Goal: Information Seeking & Learning: Learn about a topic

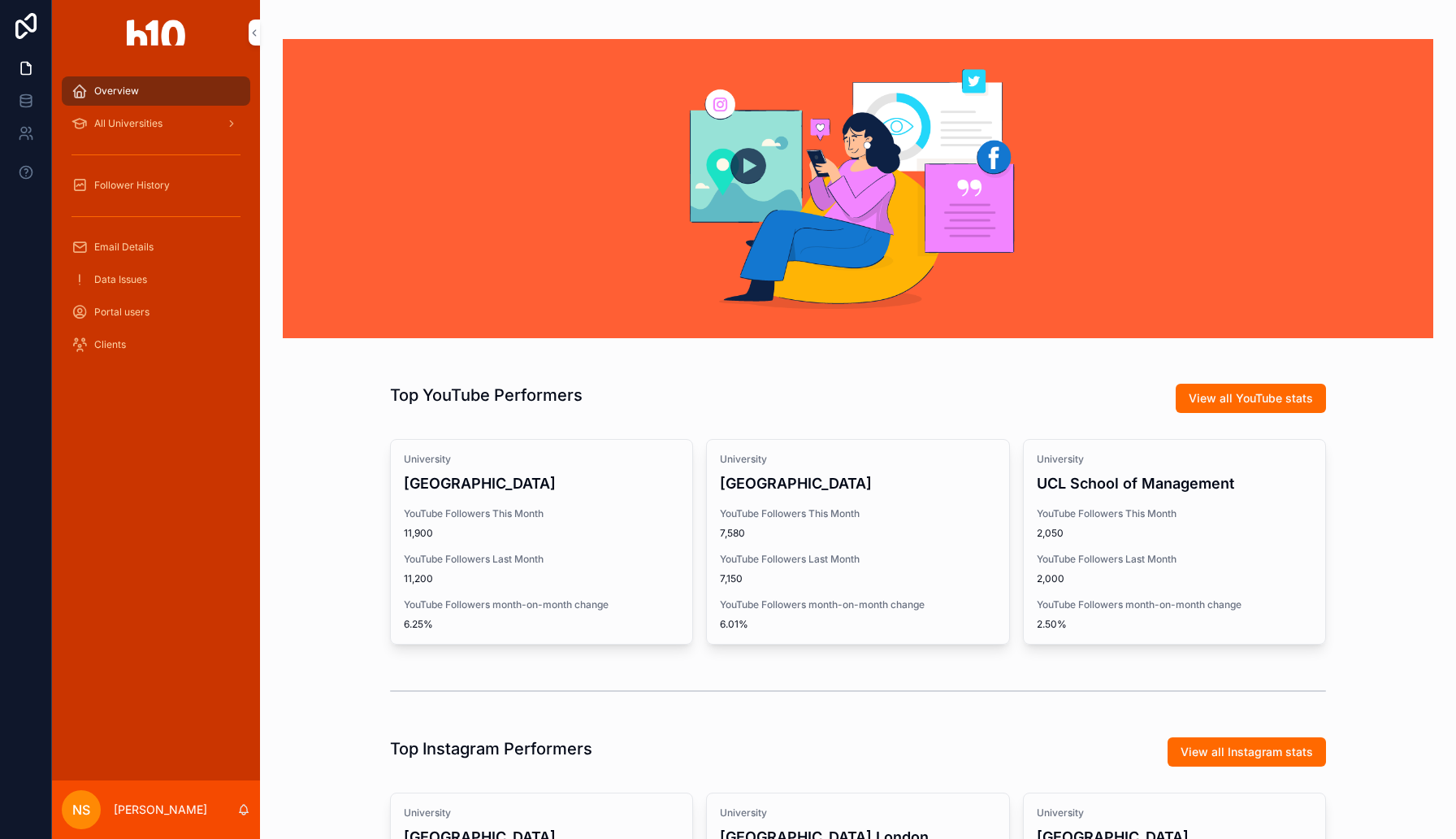
scroll to position [527, 0]
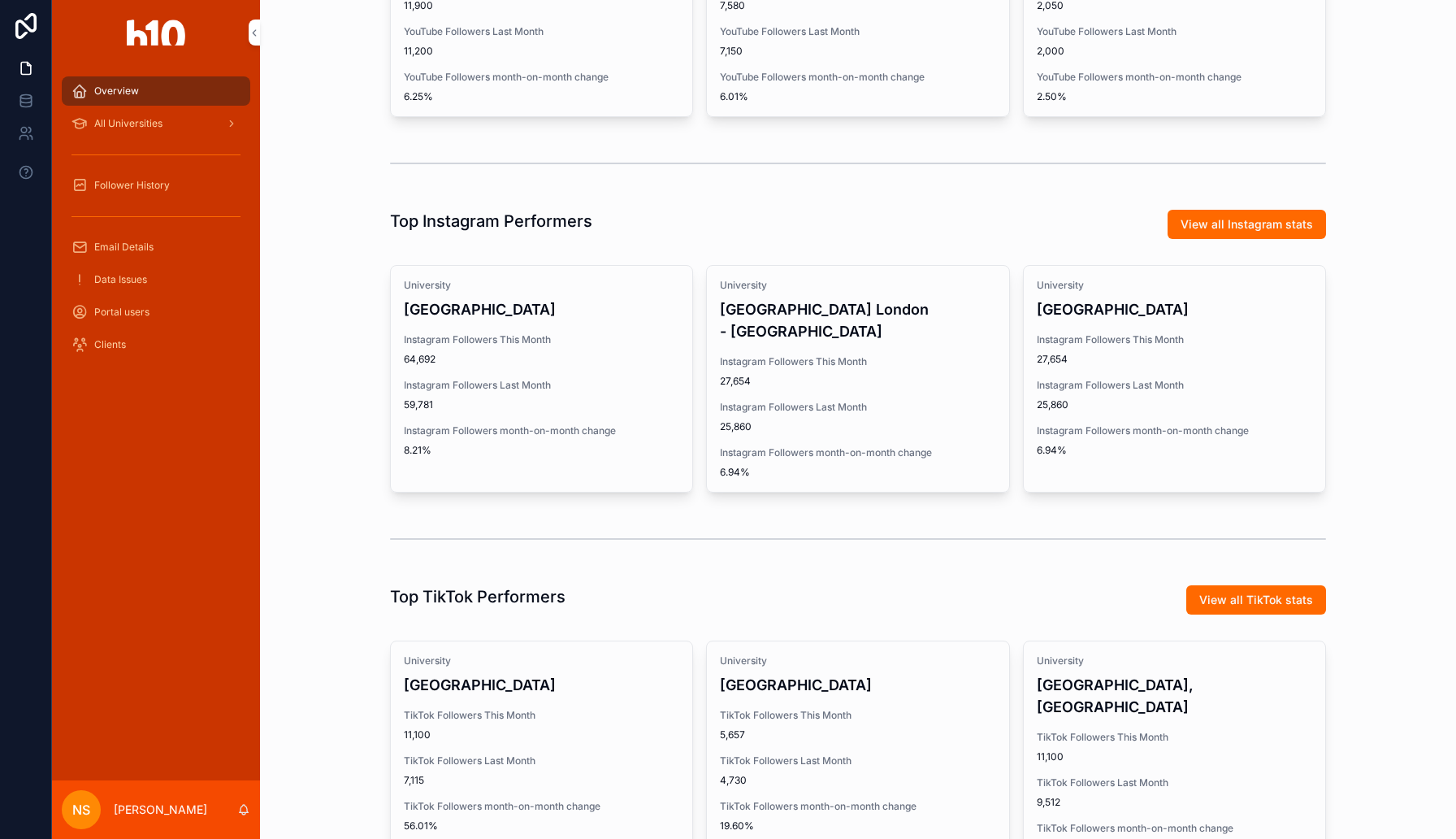
click at [143, 119] on span "All Universities" at bounding box center [128, 124] width 68 height 13
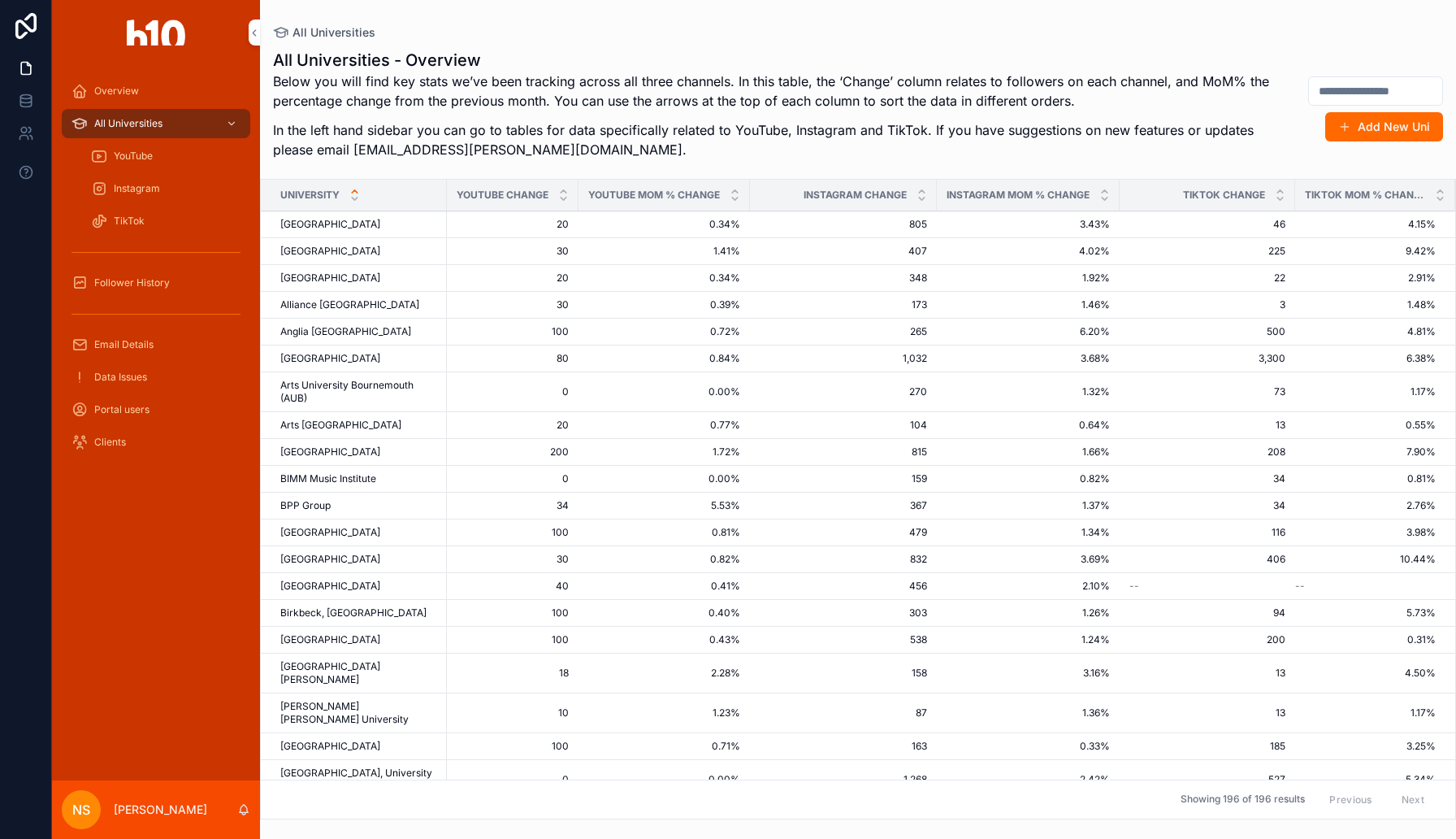
click at [138, 89] on div "Overview" at bounding box center [156, 90] width 169 height 26
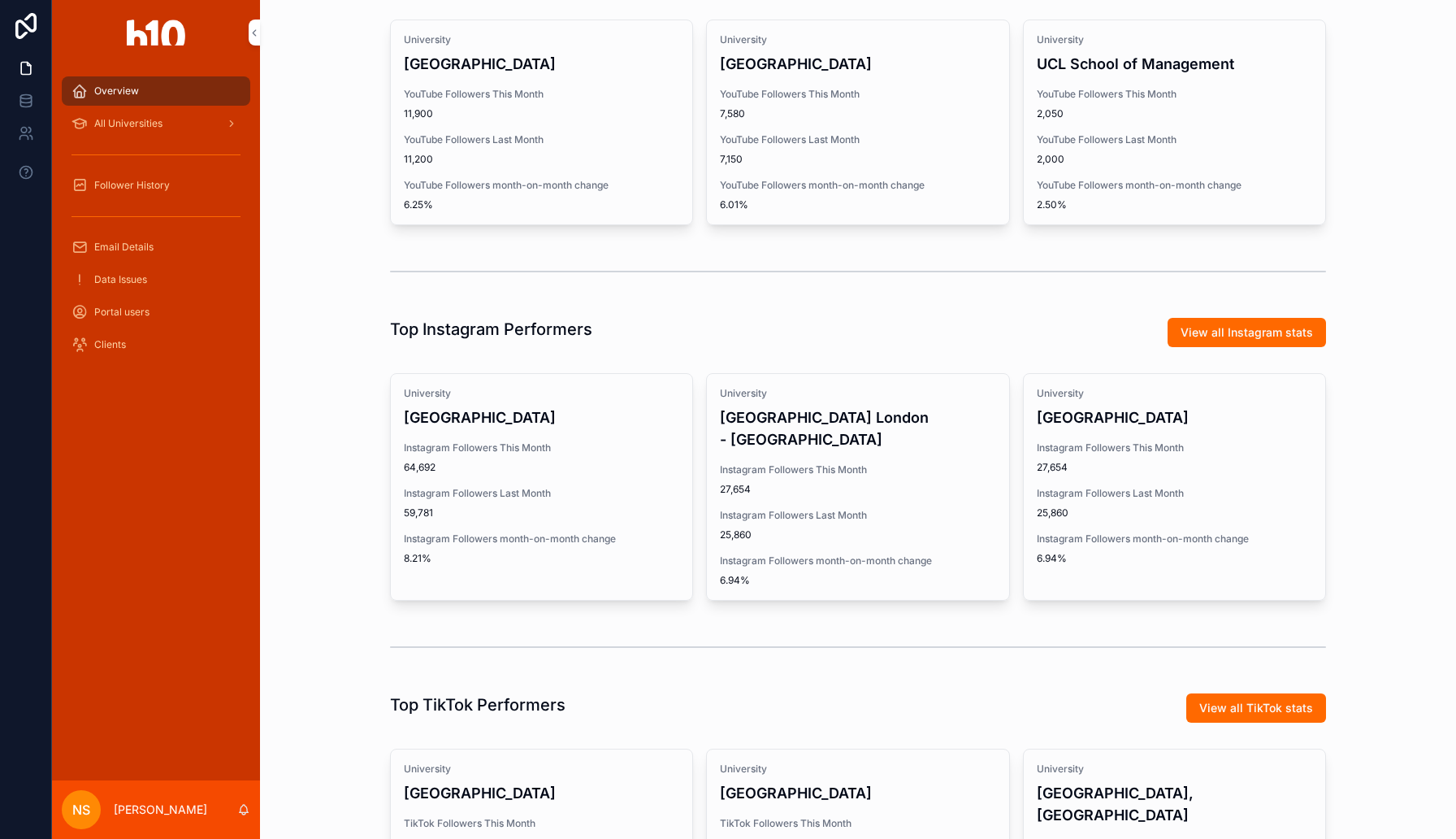
scroll to position [262, 0]
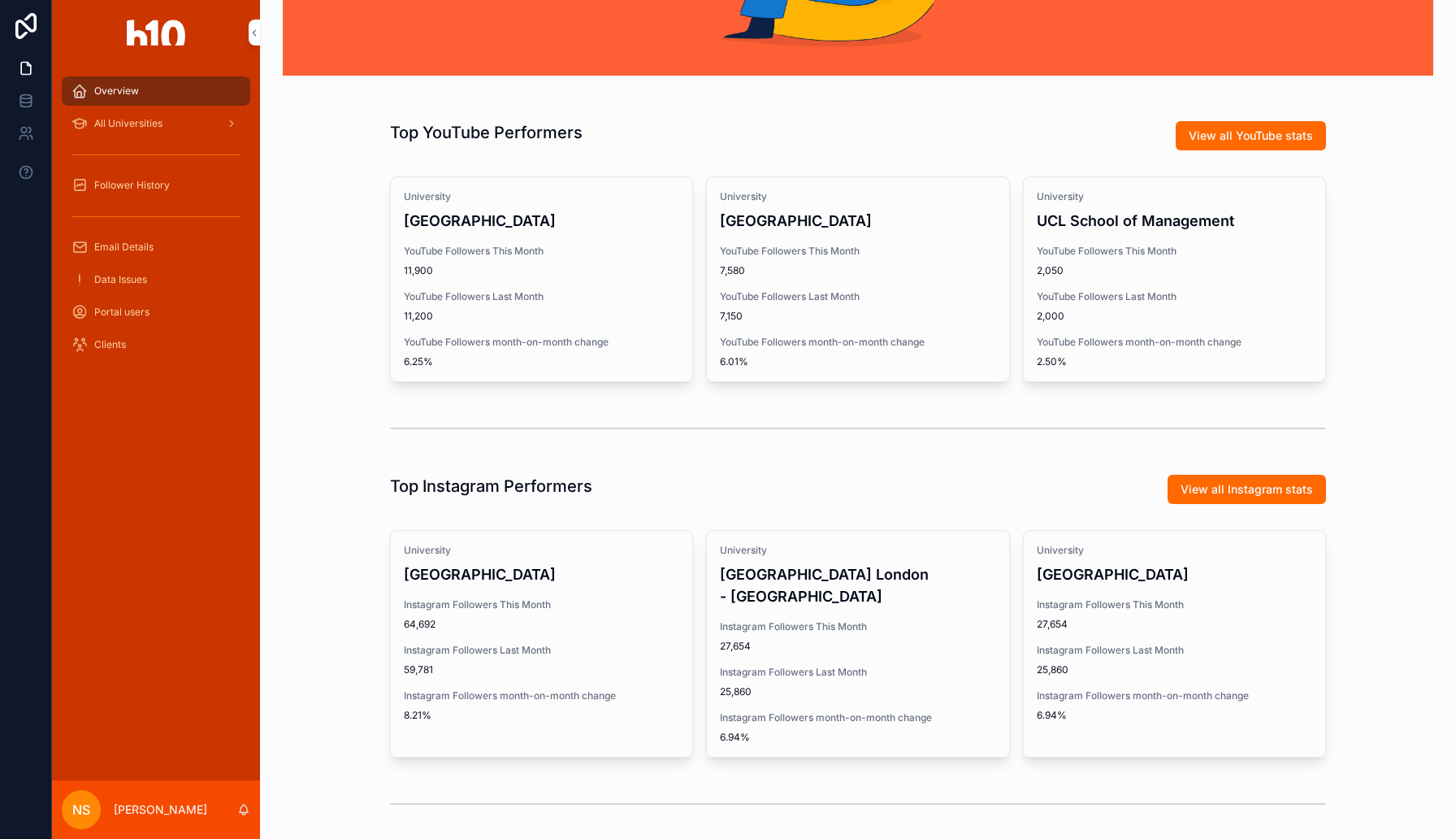
click at [572, 285] on div "[GEOGRAPHIC_DATA] YouTube Followers This Month 11,900 YouTube Followers Last Mo…" at bounding box center [541, 279] width 302 height 204
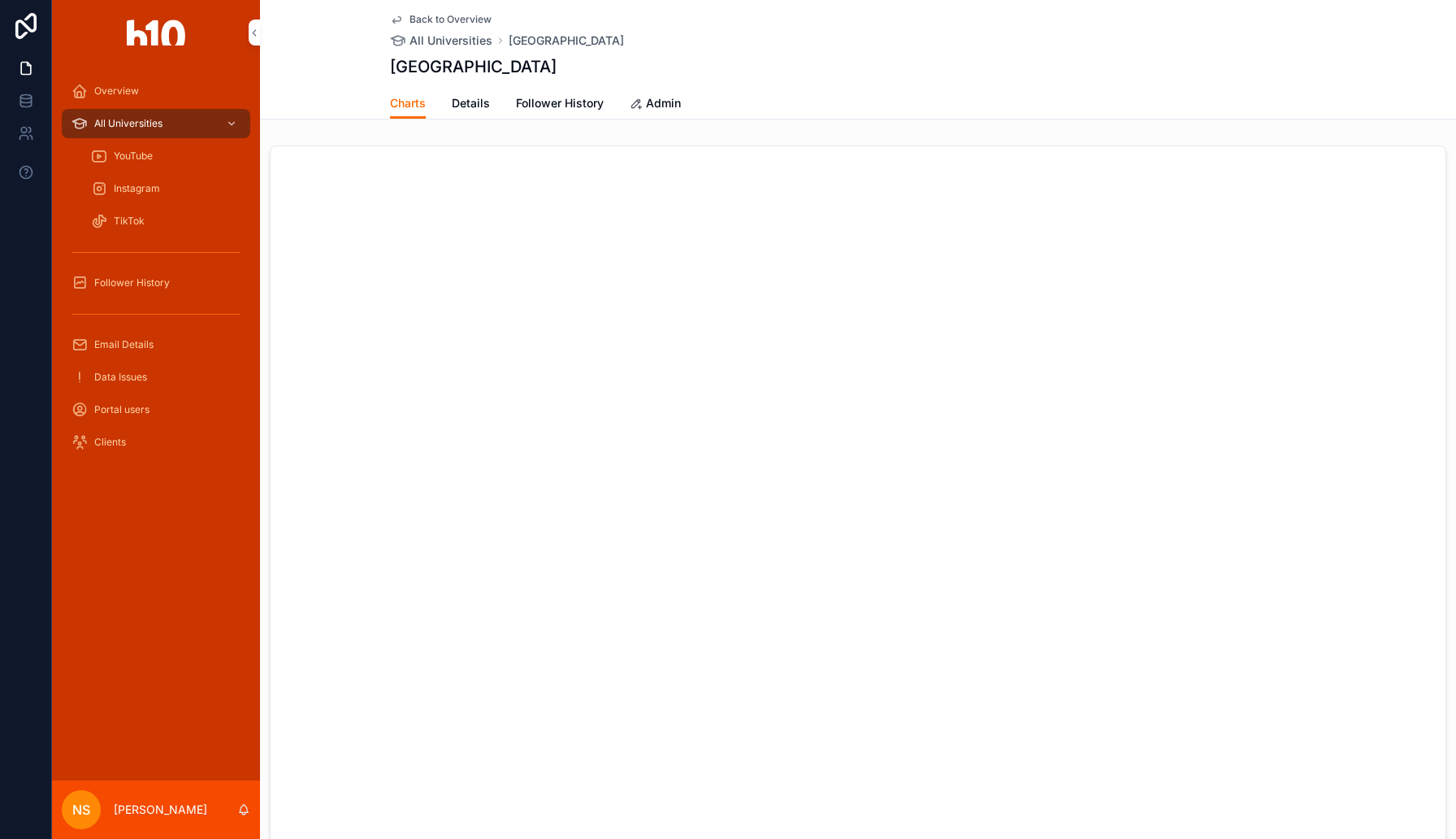
click at [472, 100] on span "Details" at bounding box center [471, 103] width 38 height 16
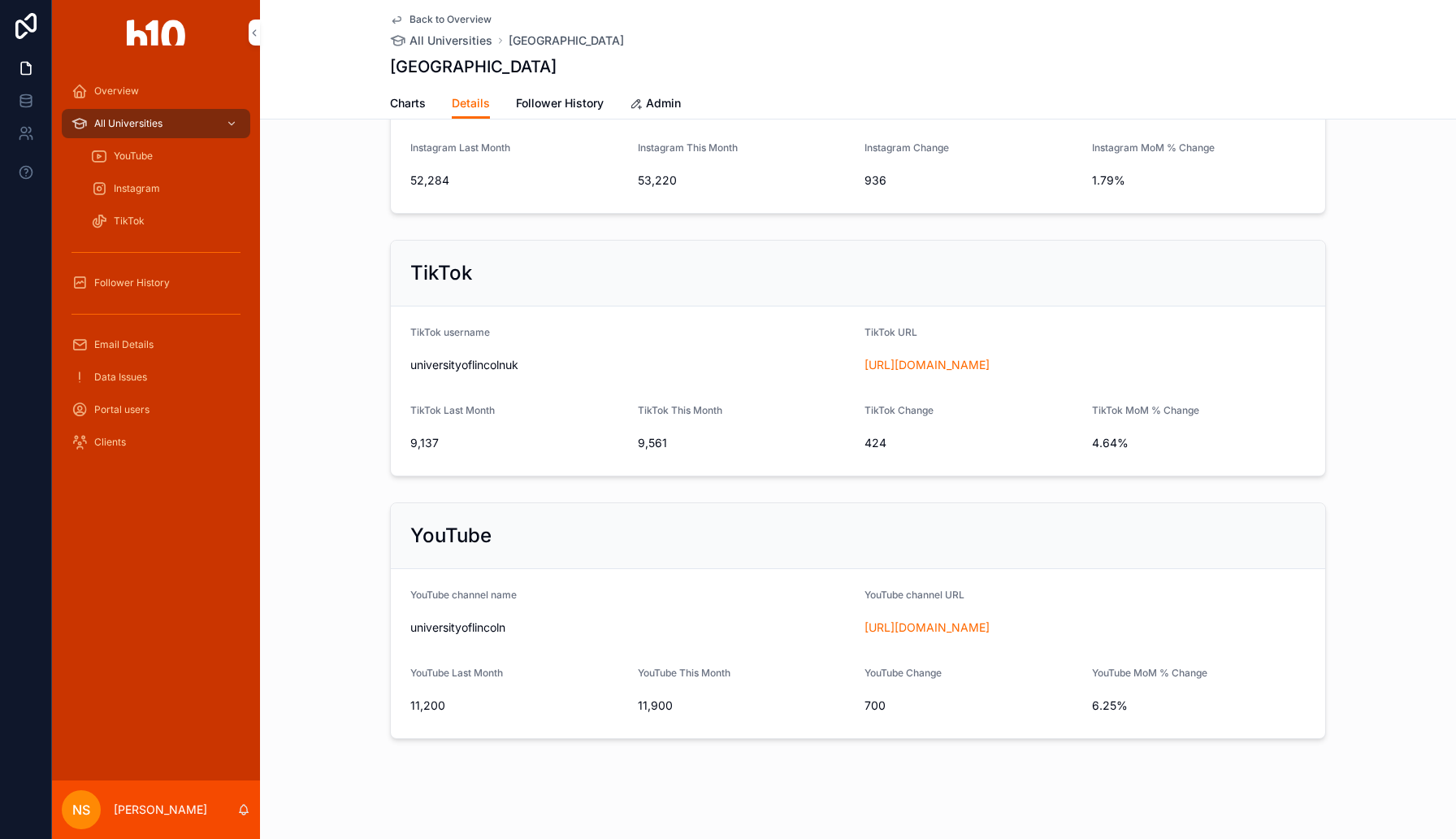
scroll to position [393, 0]
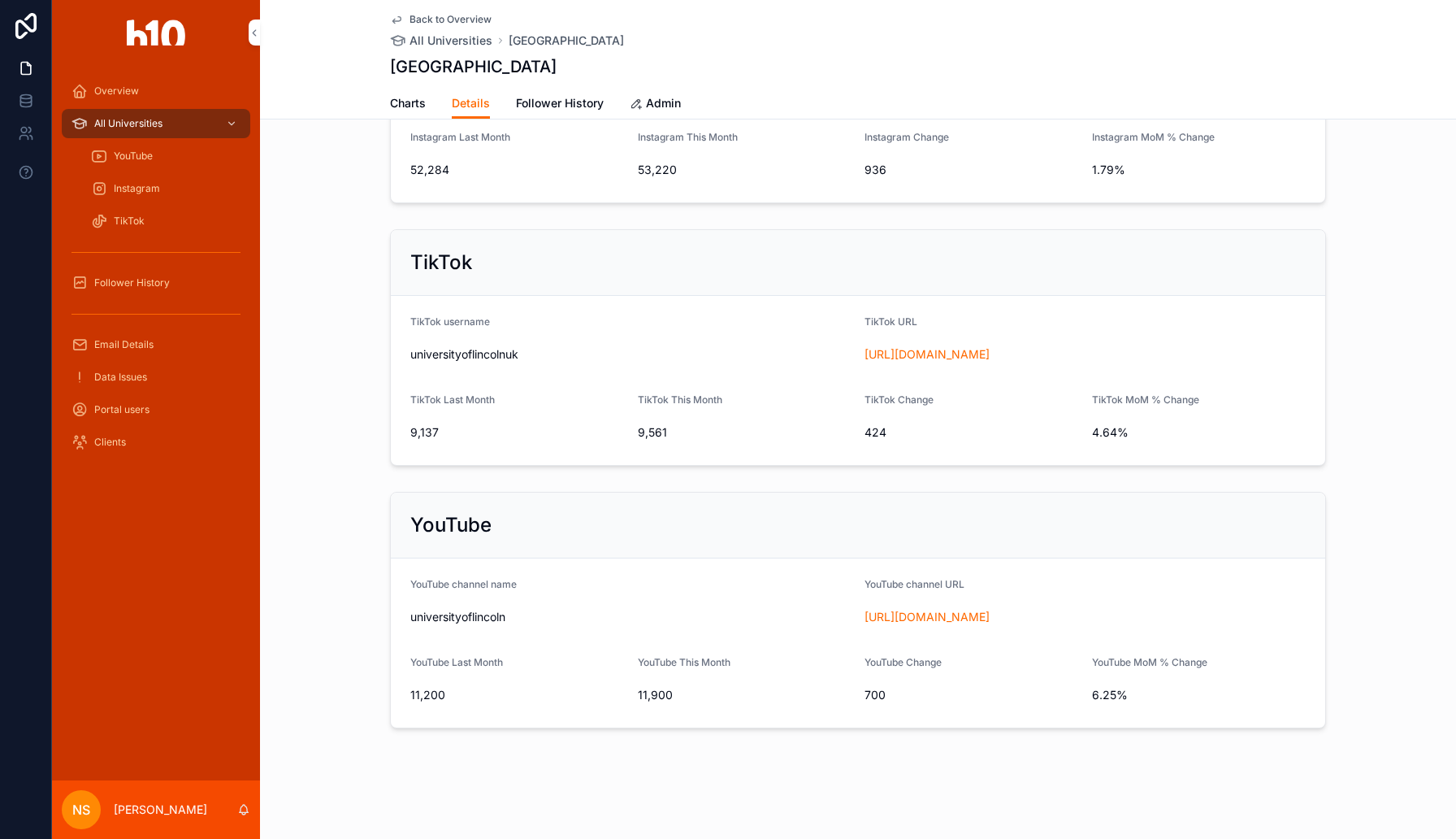
drag, startPoint x: 956, startPoint y: 614, endPoint x: 872, endPoint y: 4, distance: 615.8
click at [0, 0] on div "Overview All Universities YouTube Instagram TikTok Follower History Email Detai…" at bounding box center [728, 419] width 1456 height 839
click at [171, 128] on div "All Universities" at bounding box center [156, 123] width 169 height 26
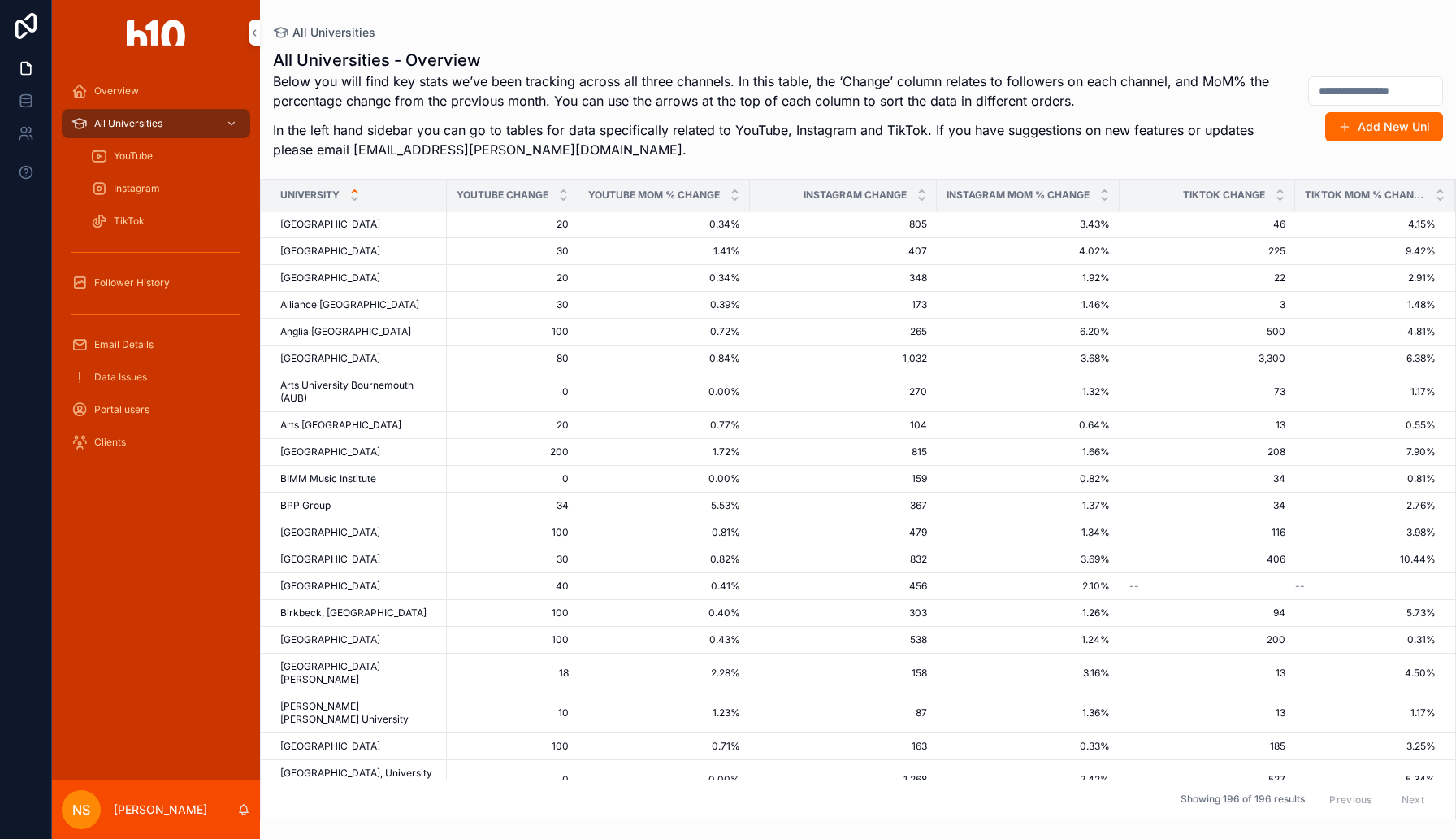
click at [164, 90] on div "Overview" at bounding box center [156, 90] width 169 height 26
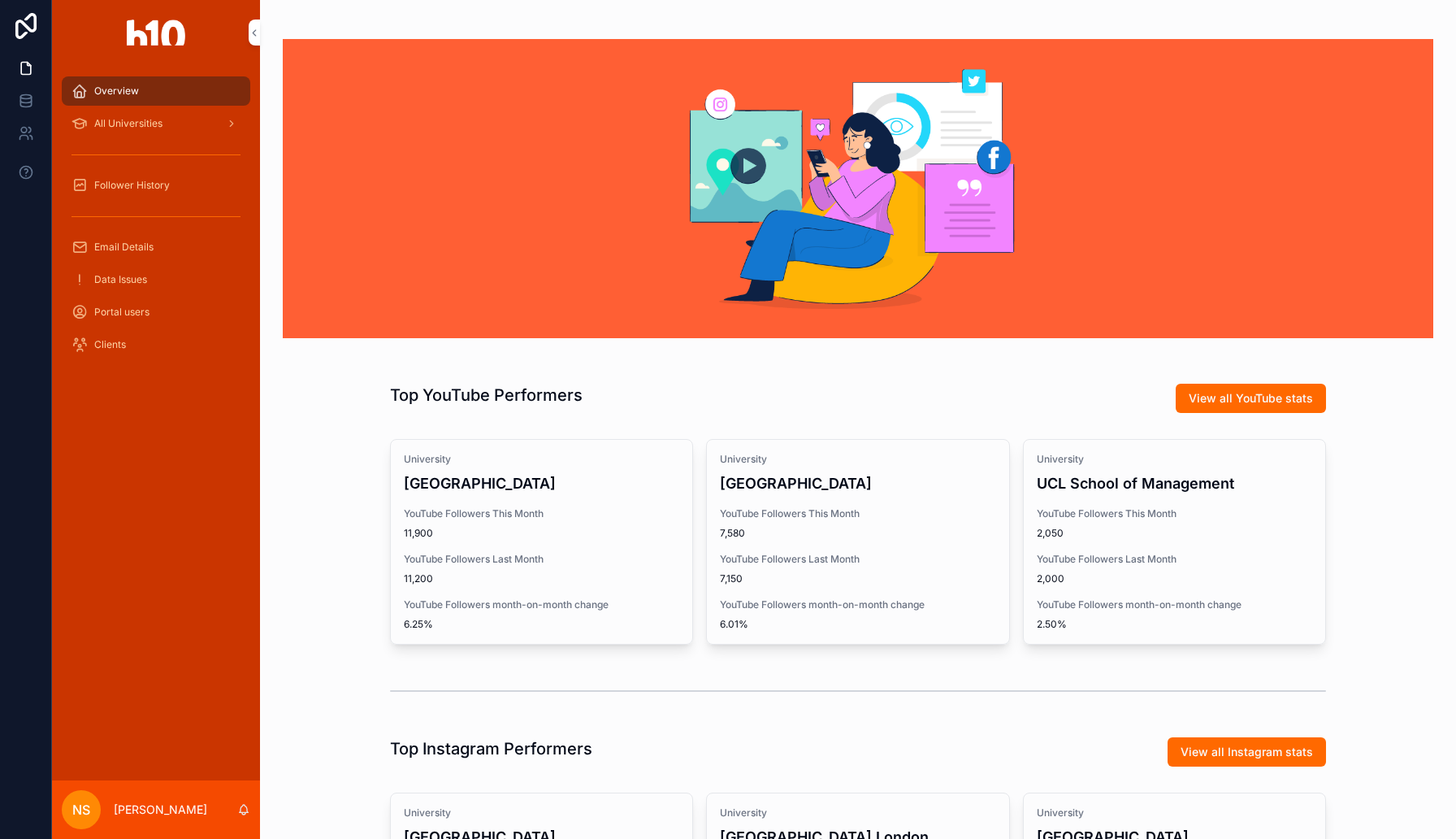
click at [885, 515] on span "YouTube Followers This Month" at bounding box center [857, 514] width 276 height 13
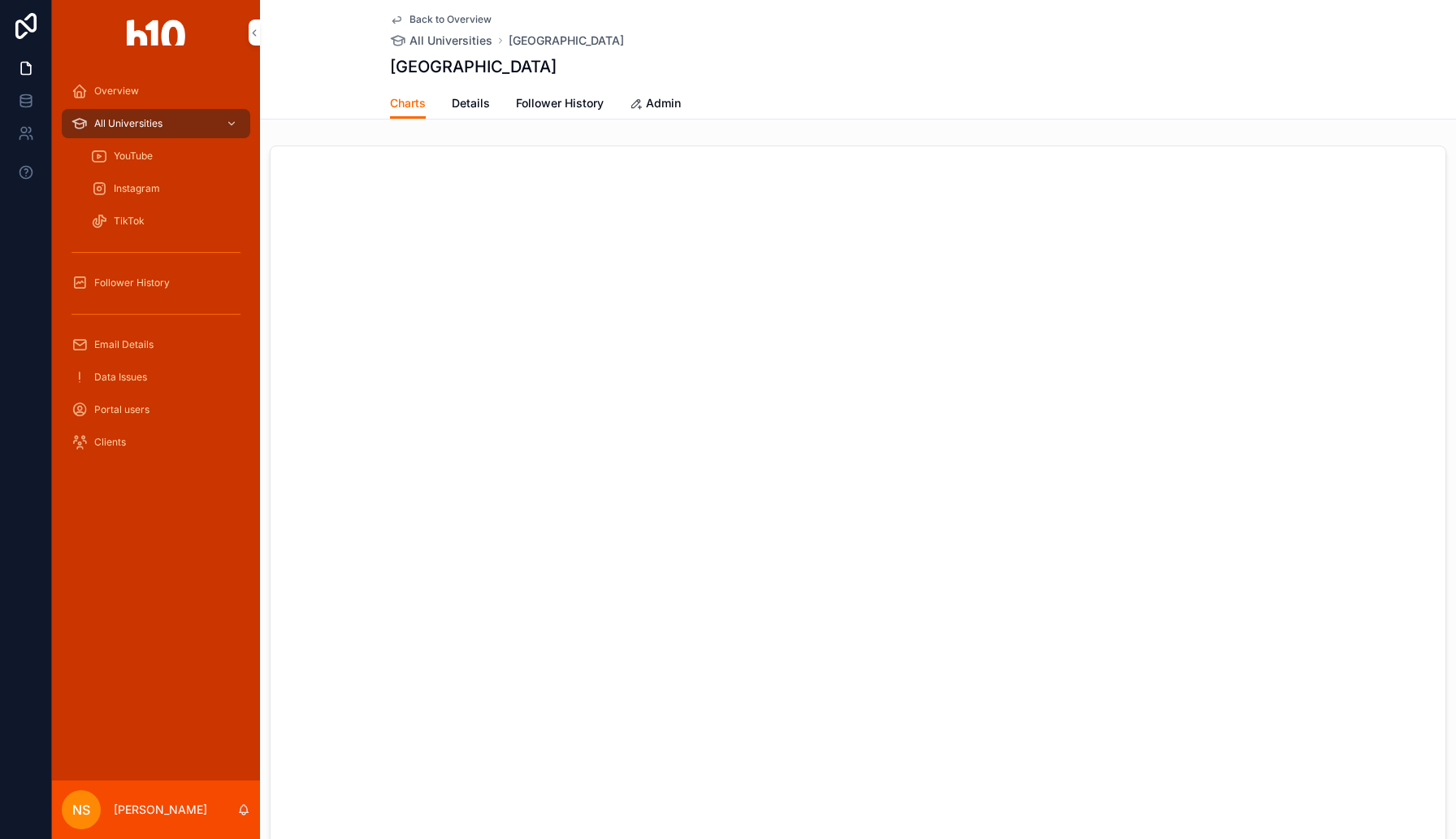
click at [473, 98] on span "Details" at bounding box center [471, 103] width 38 height 16
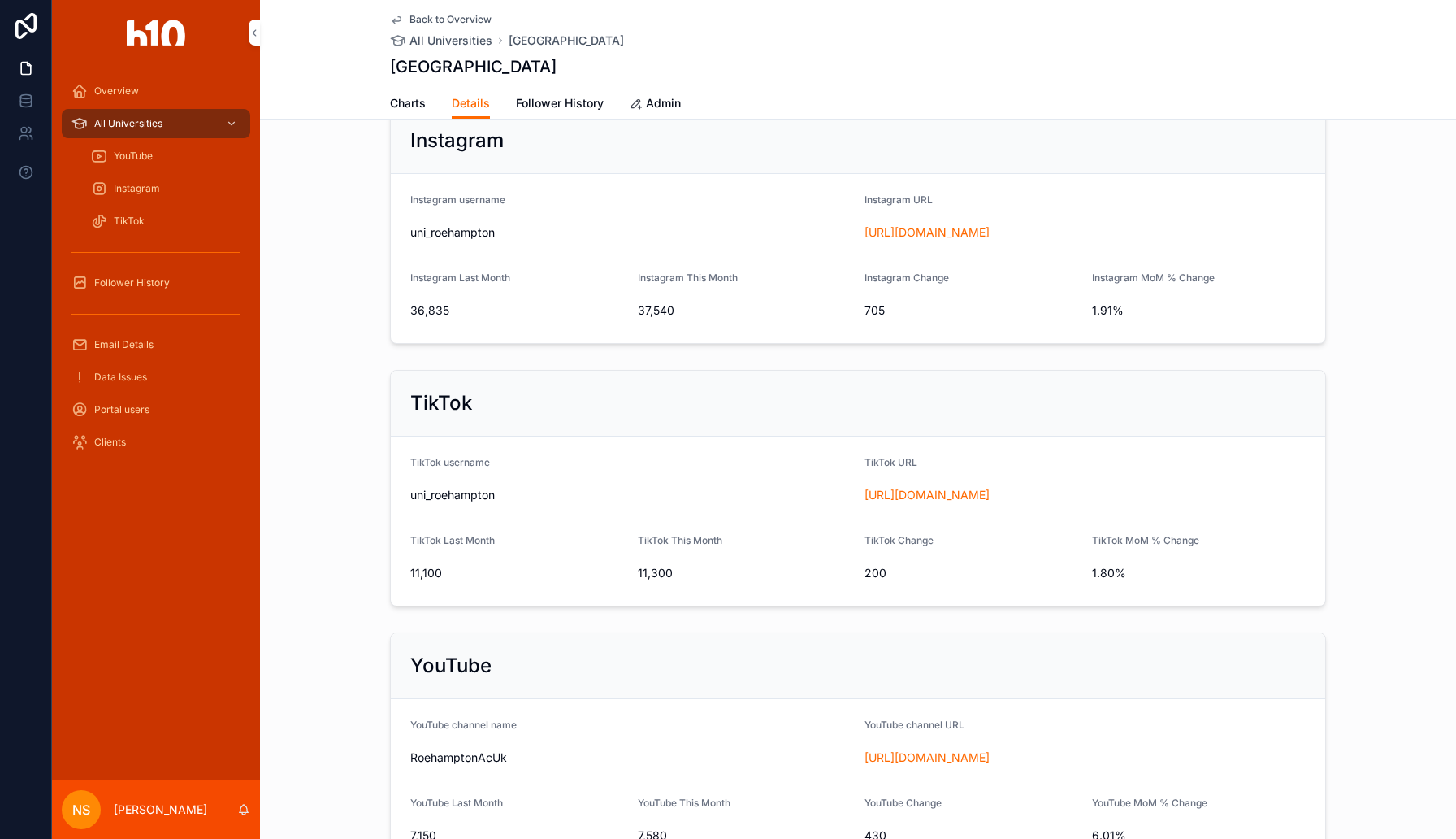
scroll to position [393, 0]
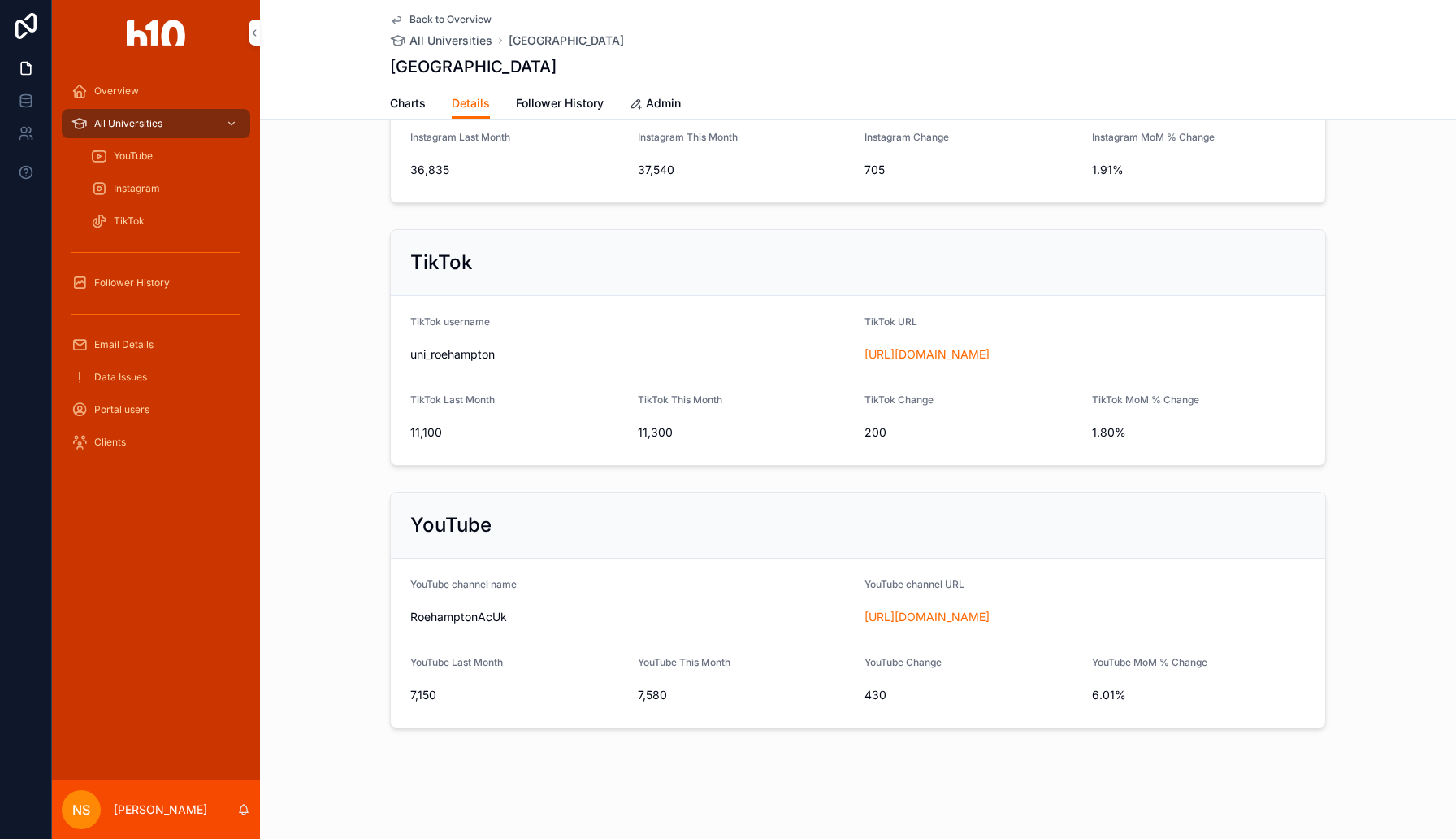
drag, startPoint x: 927, startPoint y: 618, endPoint x: 516, endPoint y: 12, distance: 732.2
click at [0, 0] on div "Overview All Universities YouTube Instagram TikTok Follower History Email Detai…" at bounding box center [728, 419] width 1456 height 839
click at [137, 94] on span "Overview" at bounding box center [116, 90] width 45 height 13
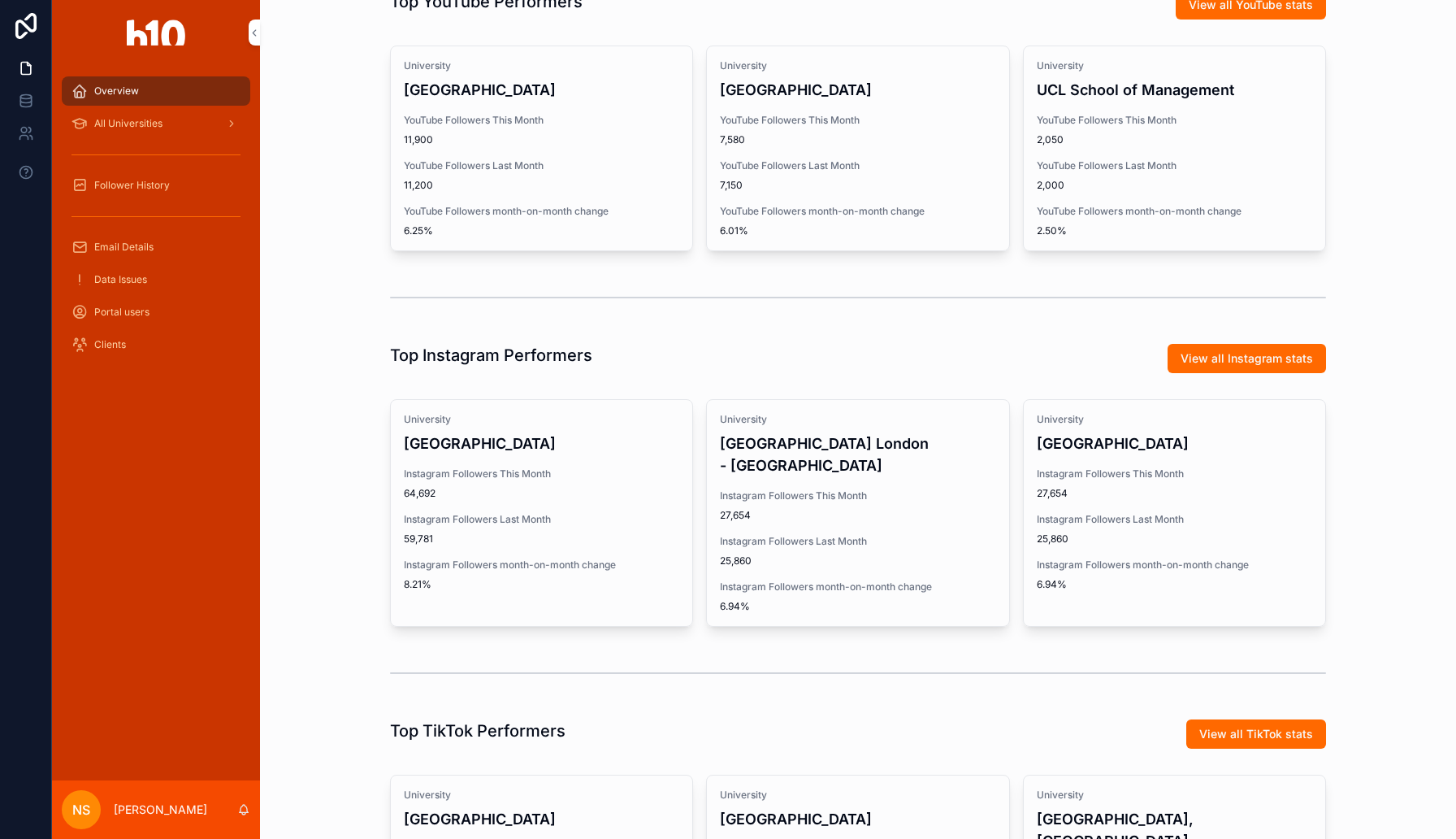
scroll to position [393, 0]
click at [1185, 187] on span "2,000" at bounding box center [1175, 185] width 276 height 13
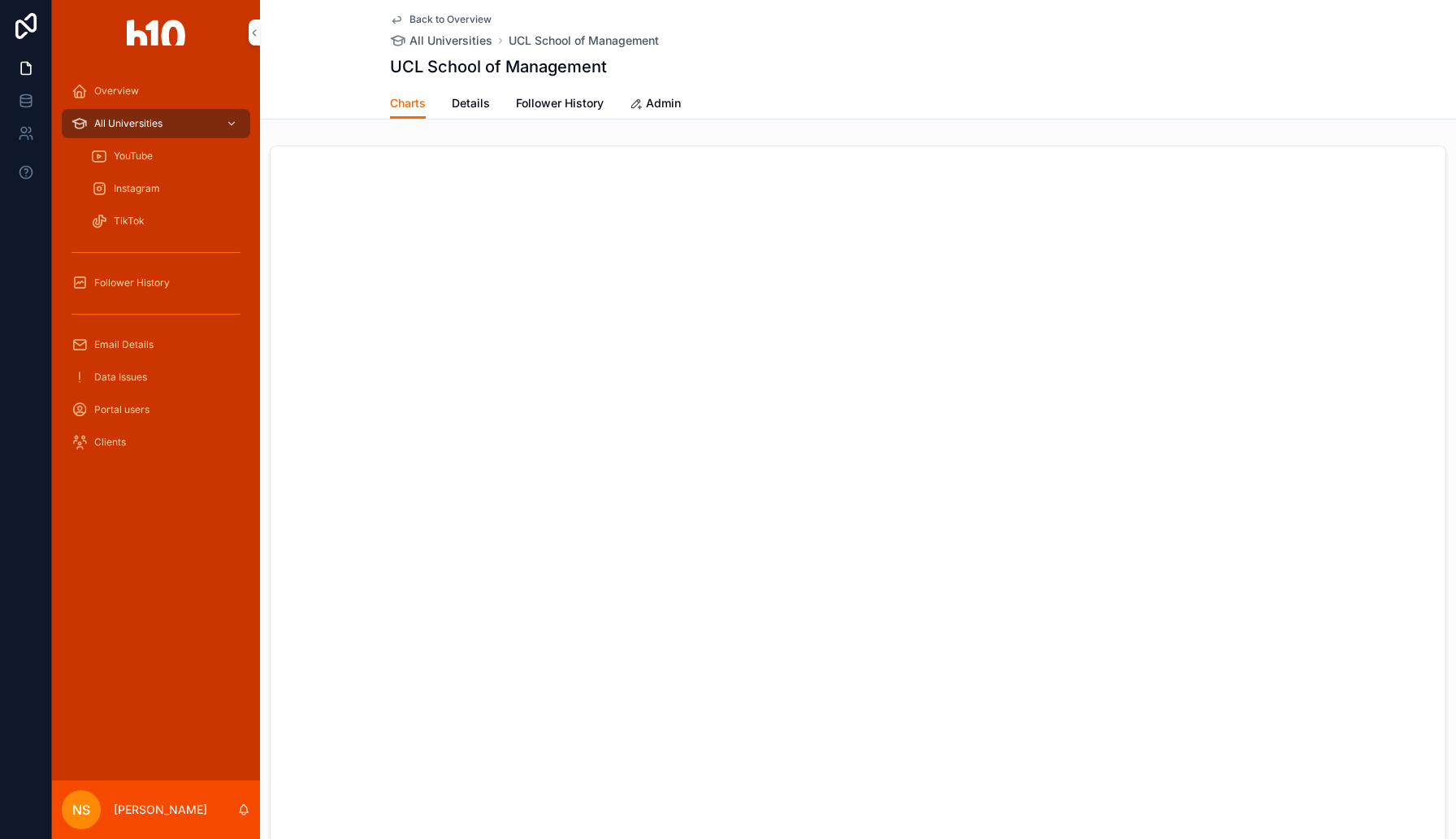
click at [462, 97] on span "Details" at bounding box center [471, 103] width 38 height 16
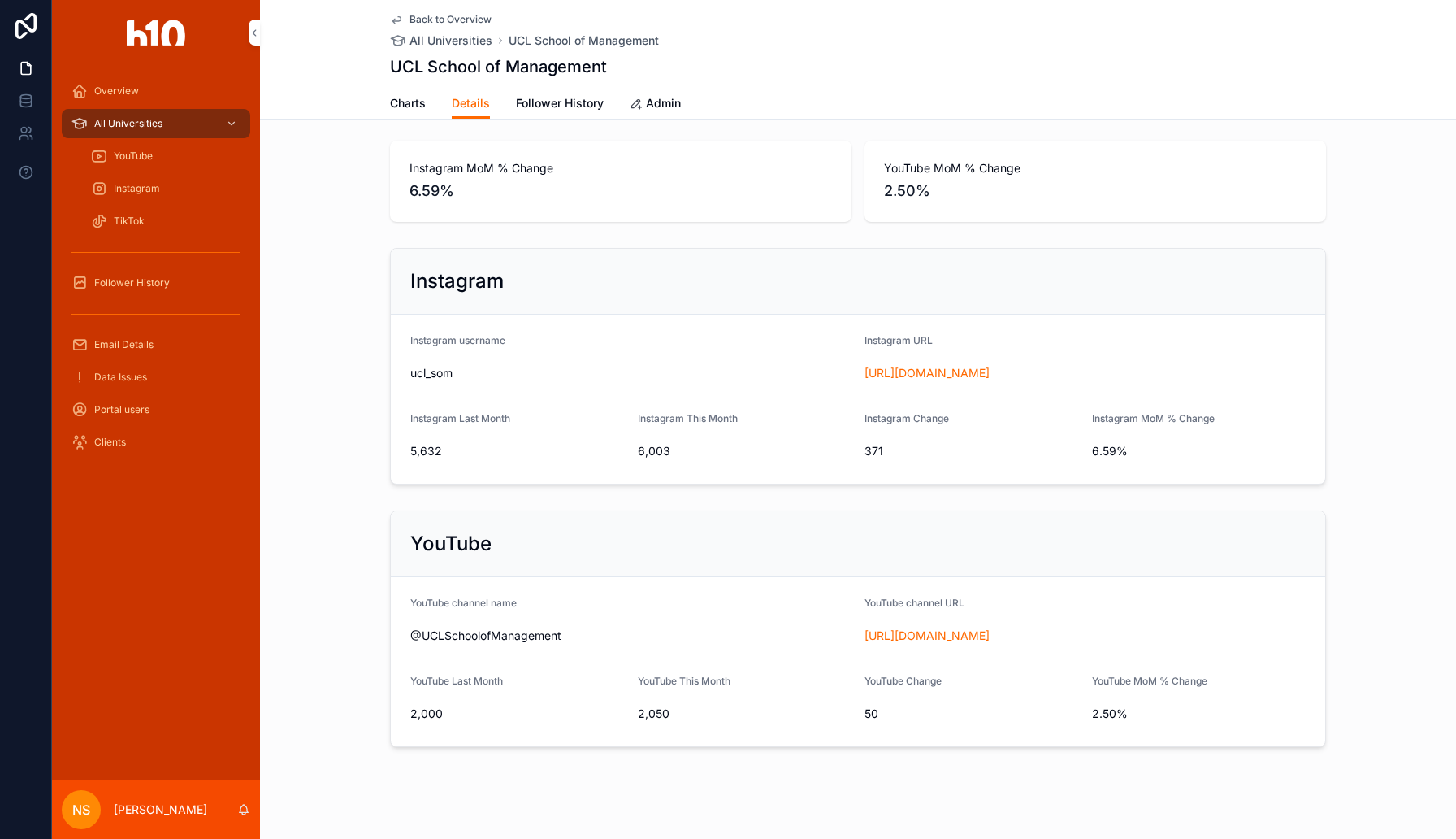
scroll to position [131, 0]
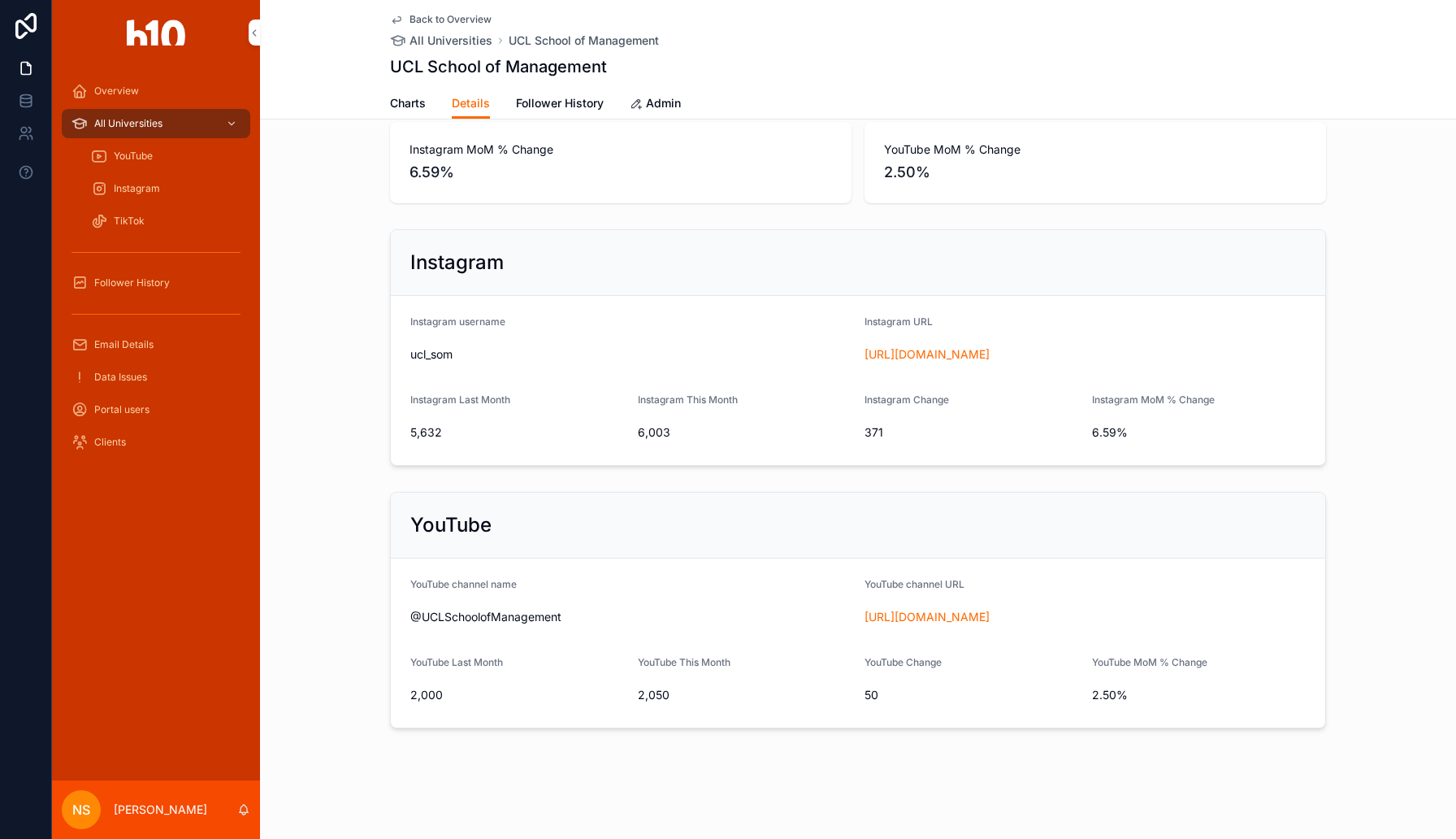
drag, startPoint x: 924, startPoint y: 613, endPoint x: 735, endPoint y: 7, distance: 634.8
click at [0, 0] on div "Overview All Universities YouTube Instagram TikTok Follower History Email Detai…" at bounding box center [728, 419] width 1456 height 839
click at [147, 99] on div "Overview" at bounding box center [156, 90] width 169 height 26
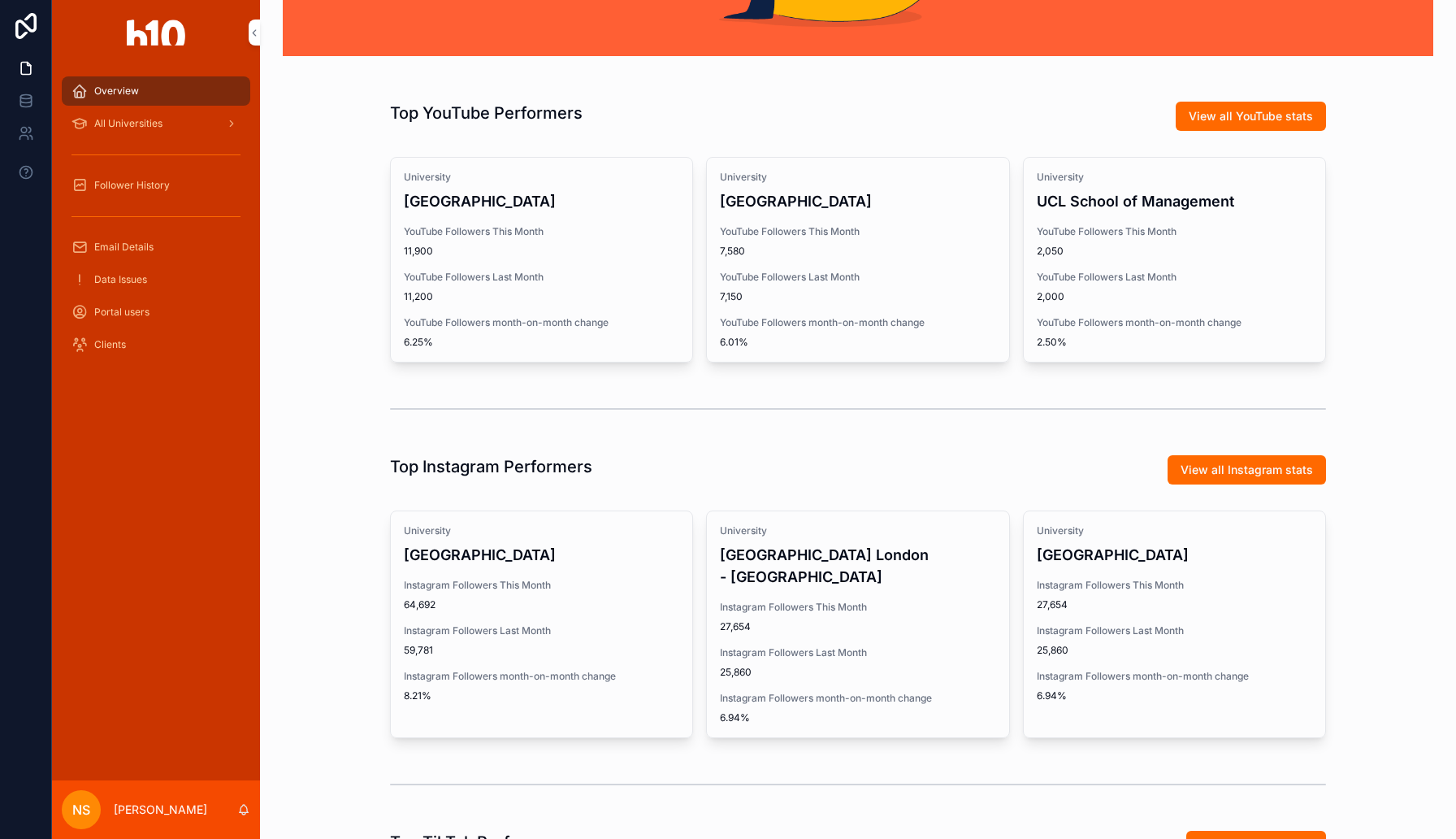
scroll to position [519, 0]
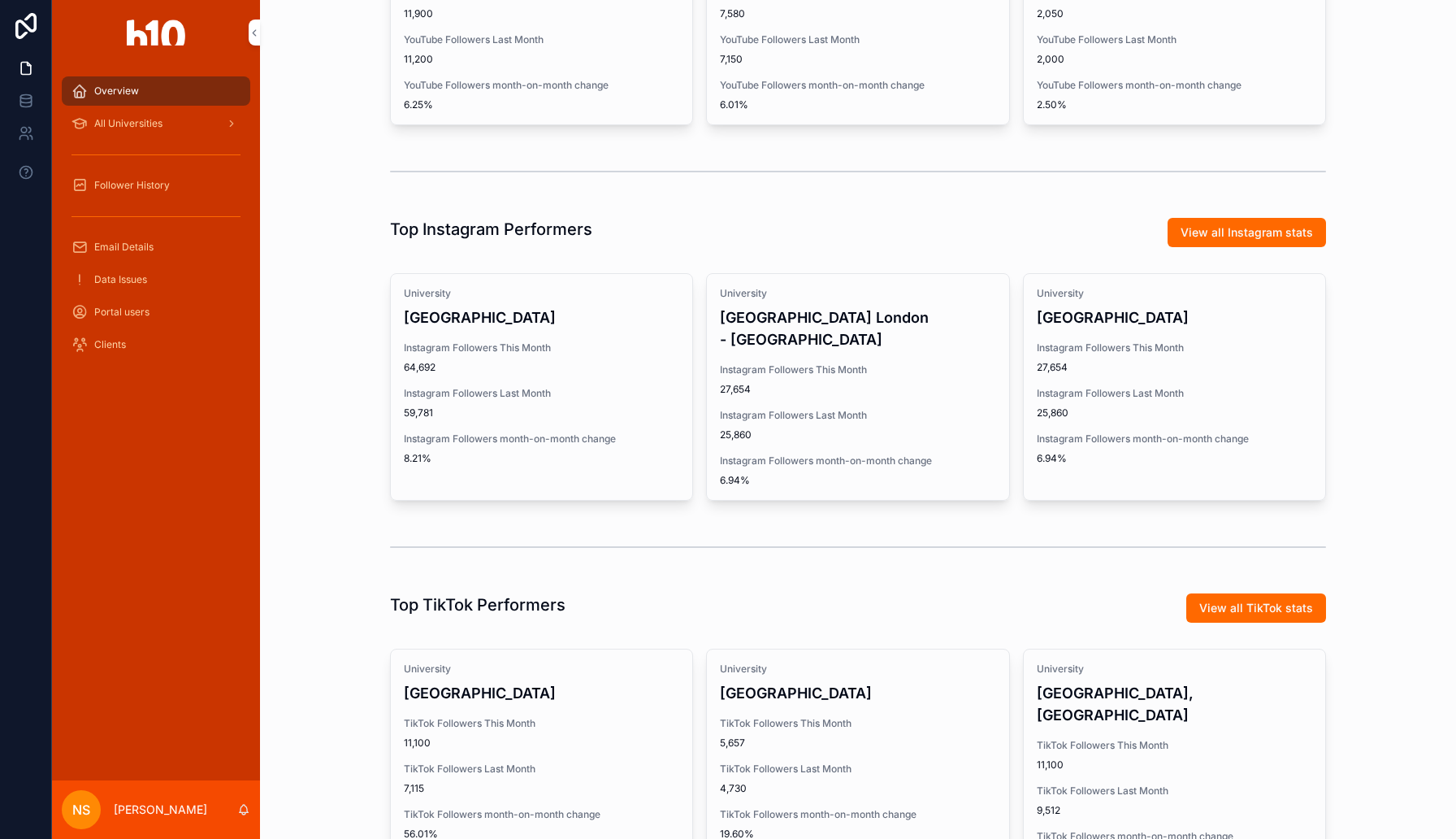
click at [605, 399] on span "Instagram Followers Last Month" at bounding box center [541, 393] width 276 height 13
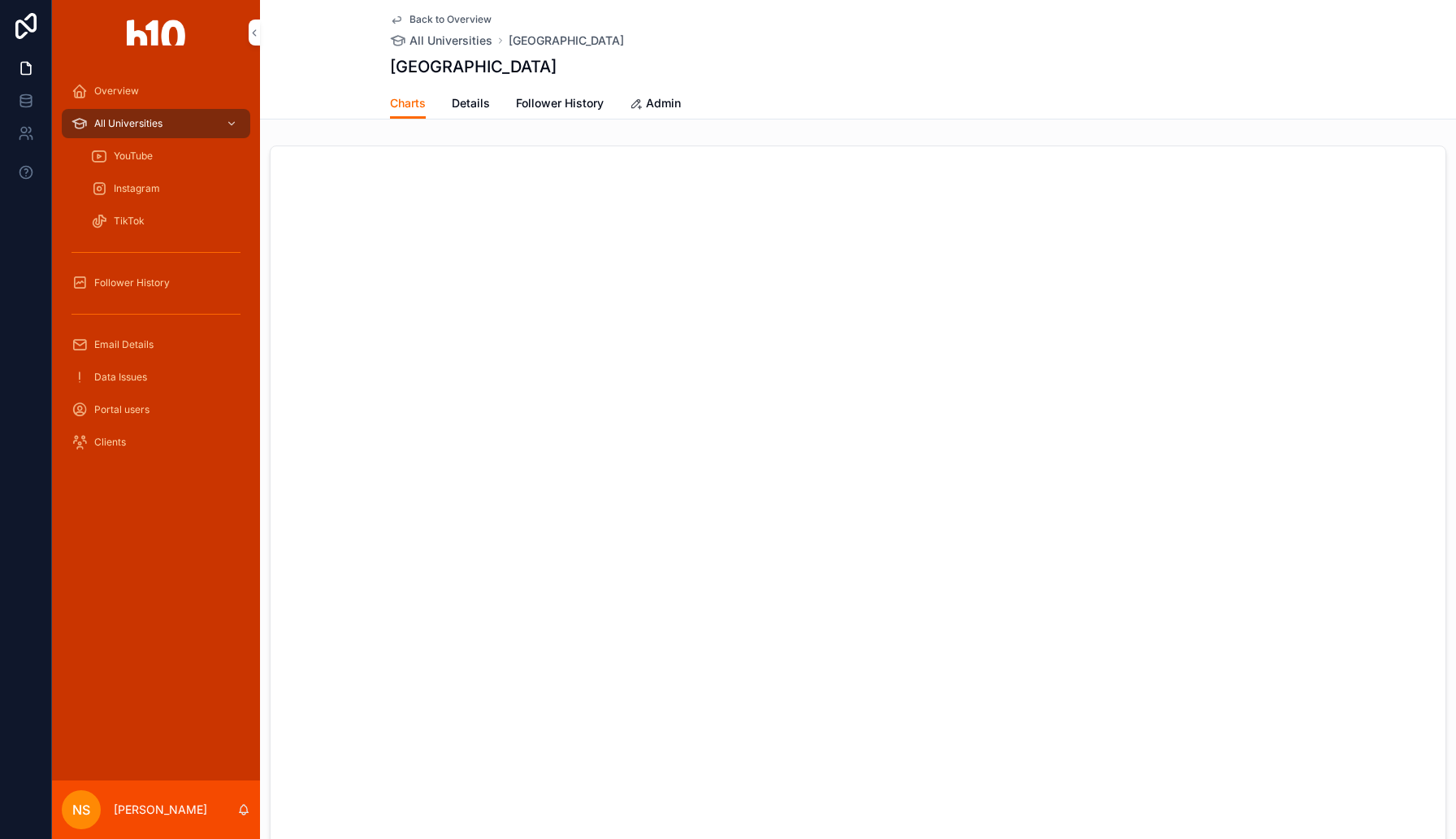
click at [466, 110] on span "Details" at bounding box center [471, 103] width 38 height 16
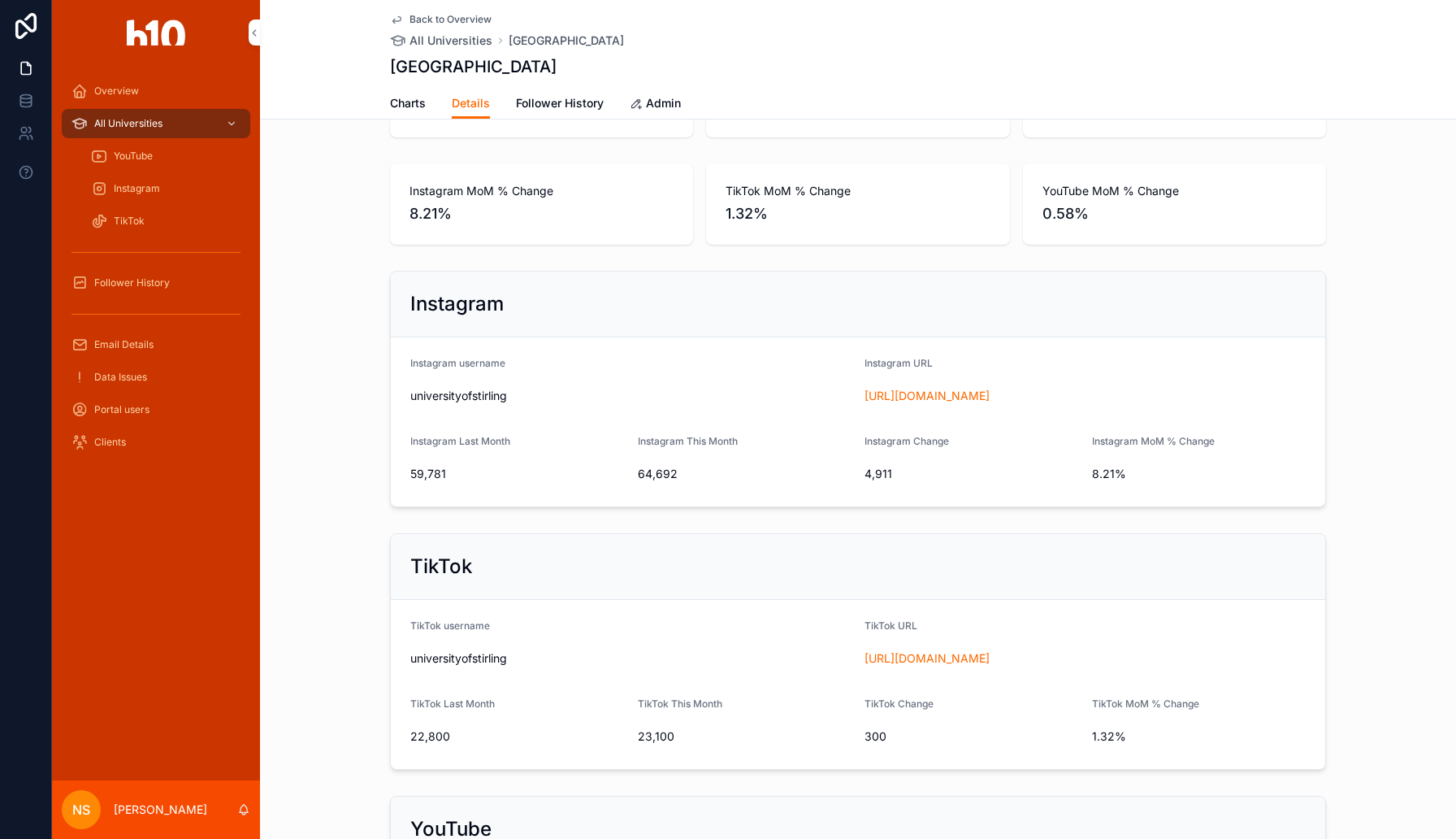
scroll to position [103, 0]
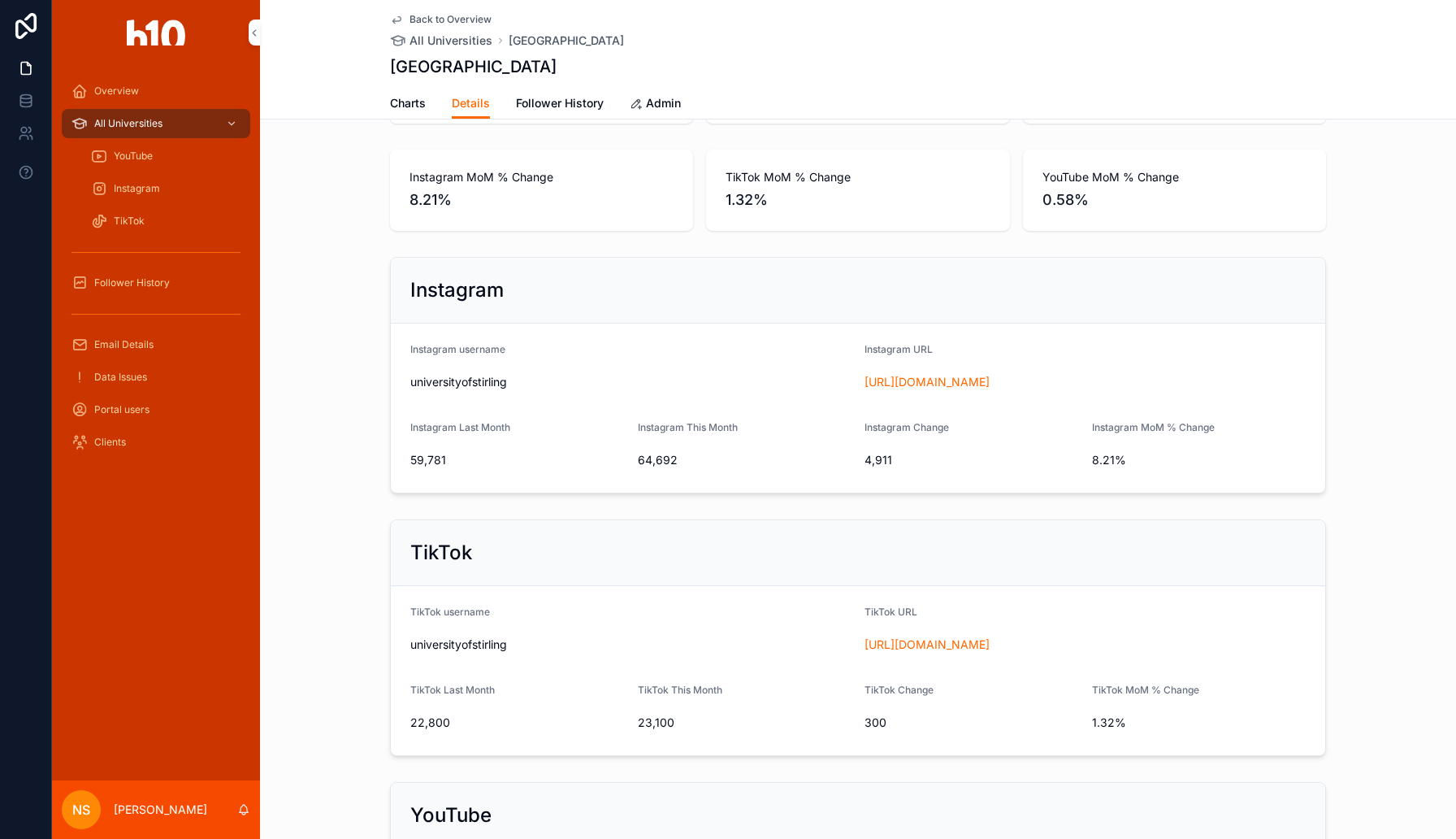
drag, startPoint x: 919, startPoint y: 376, endPoint x: 703, endPoint y: 21, distance: 415.5
drag, startPoint x: 917, startPoint y: 384, endPoint x: 434, endPoint y: 838, distance: 662.9
click at [0, 0] on div "Overview All Universities YouTube Instagram TikTok Follower History Email Detai…" at bounding box center [728, 419] width 1456 height 839
click at [146, 83] on div "Overview" at bounding box center [156, 90] width 169 height 26
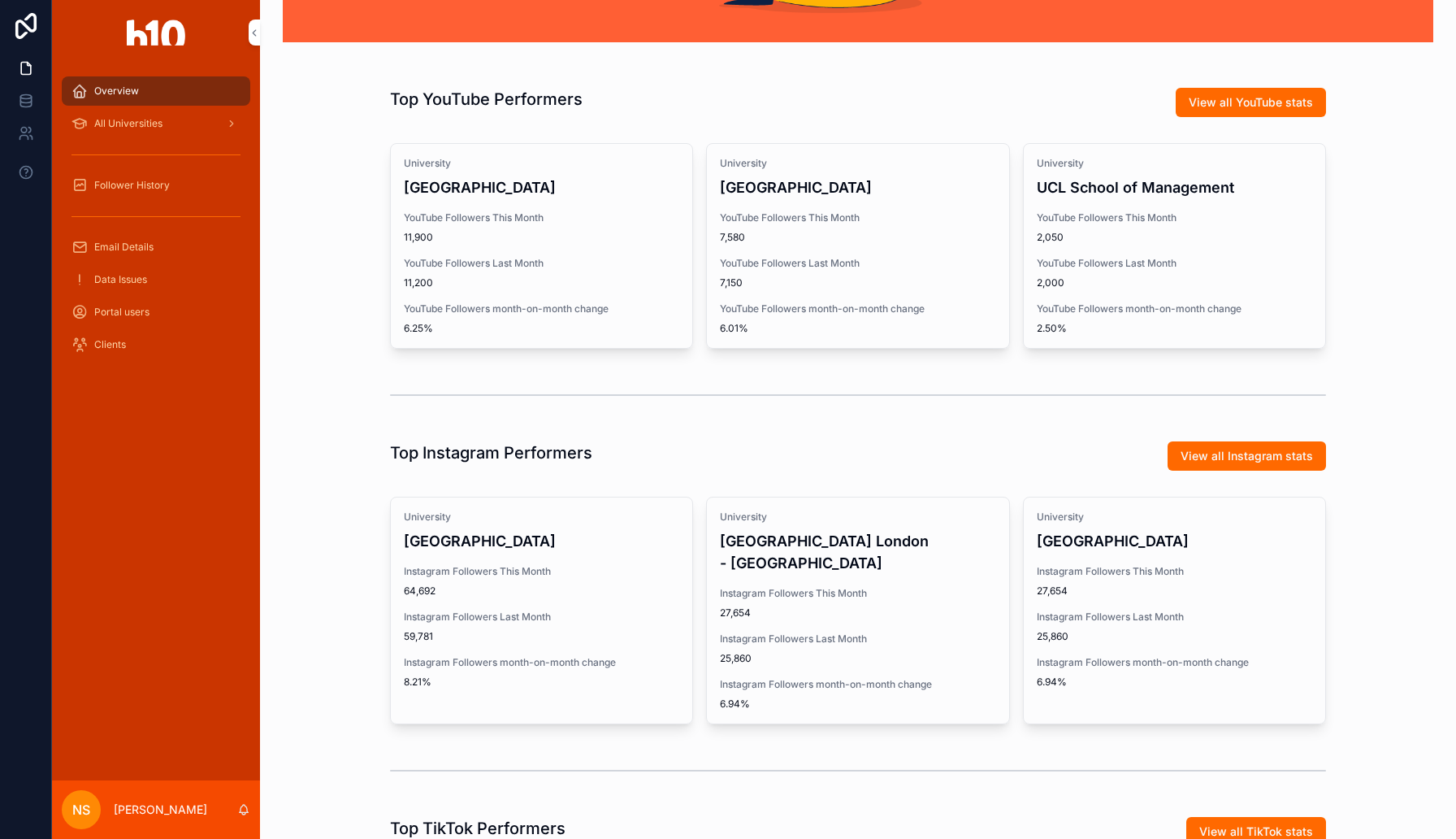
scroll to position [482, 0]
